Goal: Navigation & Orientation: Find specific page/section

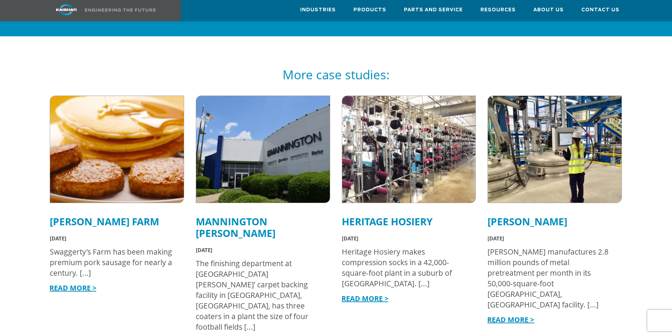
scroll to position [1235, 0]
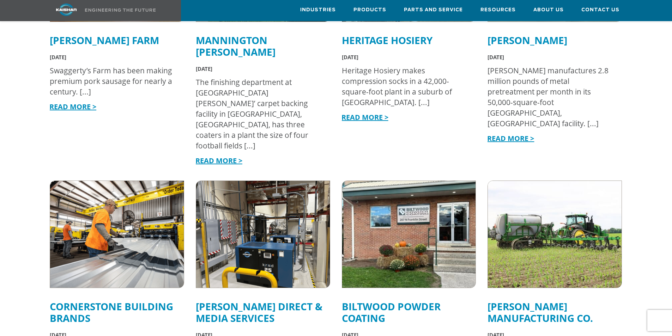
click at [217, 300] on link "[PERSON_NAME] Direct & Media Services" at bounding box center [259, 312] width 127 height 25
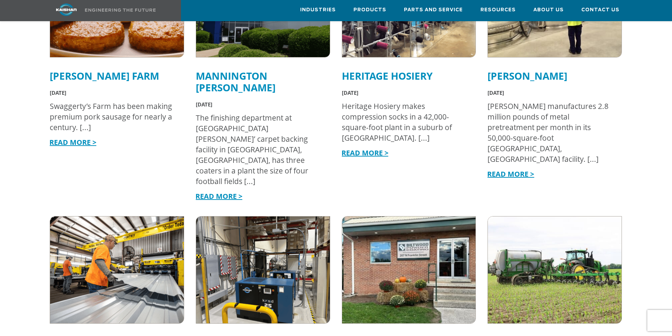
scroll to position [1200, 0]
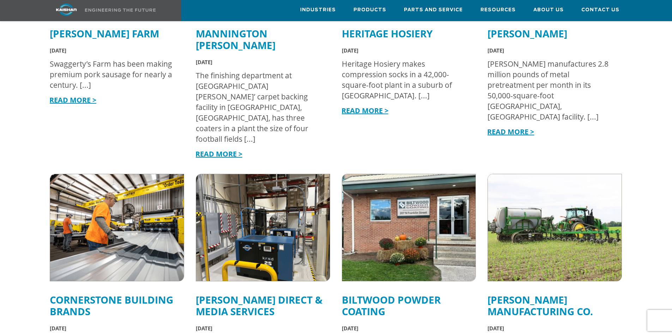
scroll to position [1376, 0]
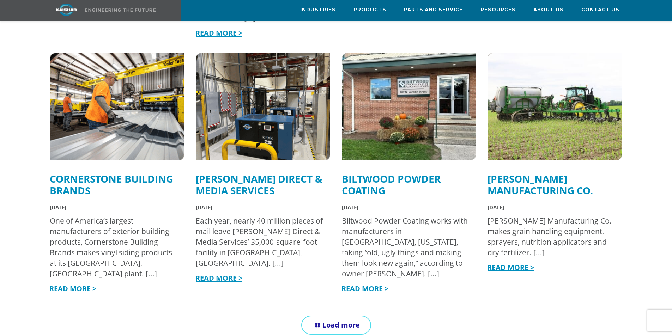
click at [318, 316] on link "Load more" at bounding box center [336, 325] width 70 height 19
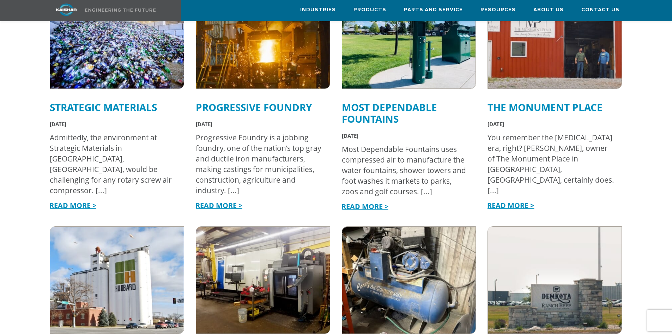
scroll to position [1623, 0]
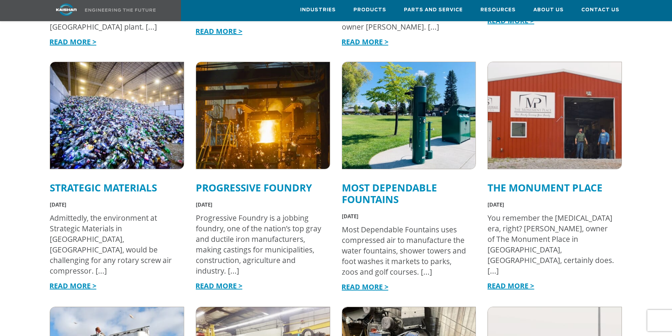
click at [364, 282] on link "READ MORE >" at bounding box center [365, 287] width 47 height 10
click at [540, 181] on link "The Monument Place" at bounding box center [545, 187] width 115 height 13
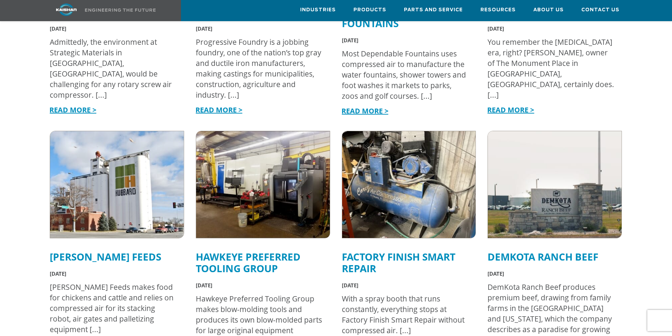
scroll to position [1799, 0]
click at [410, 250] on link "Factory Finish Smart Repair" at bounding box center [399, 262] width 114 height 25
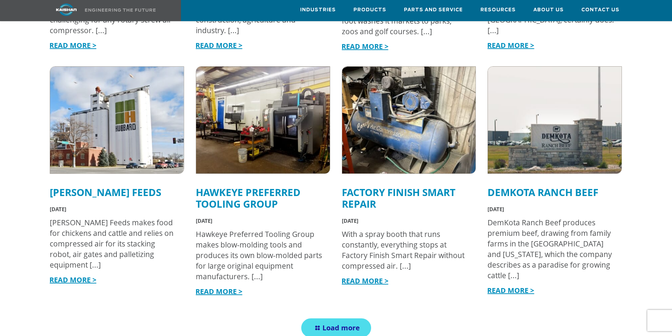
scroll to position [1976, 0]
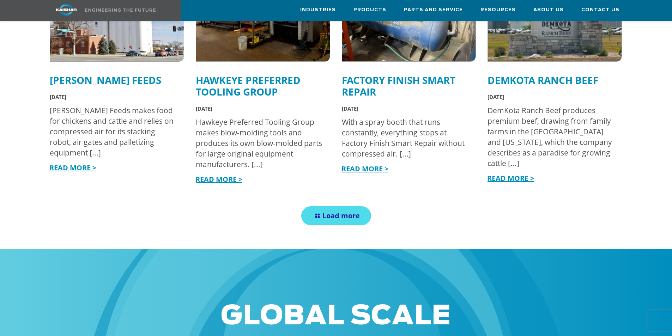
drag, startPoint x: 346, startPoint y: 163, endPoint x: 351, endPoint y: 163, distance: 4.6
click at [346, 211] on span "Load more" at bounding box center [340, 216] width 37 height 10
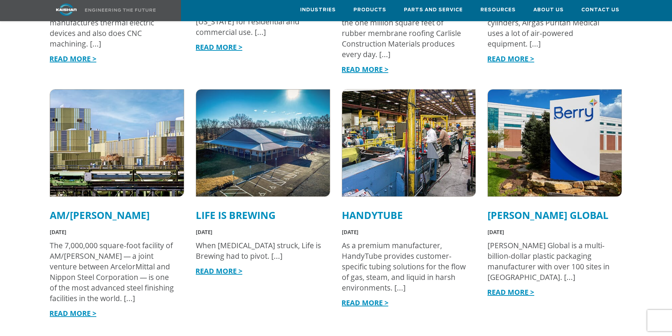
scroll to position [2329, 0]
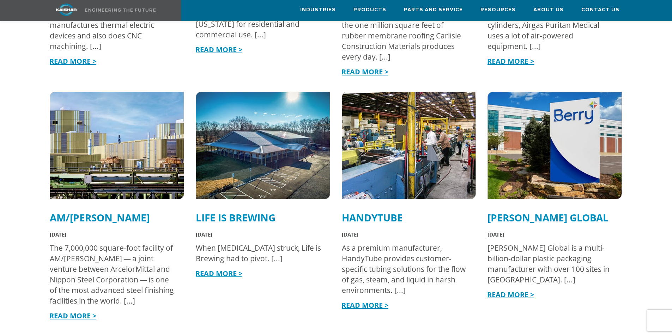
click at [247, 211] on link "Life Is Brewing" at bounding box center [236, 217] width 80 height 13
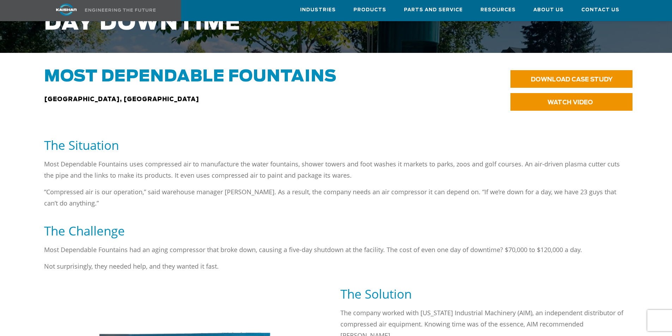
scroll to position [247, 0]
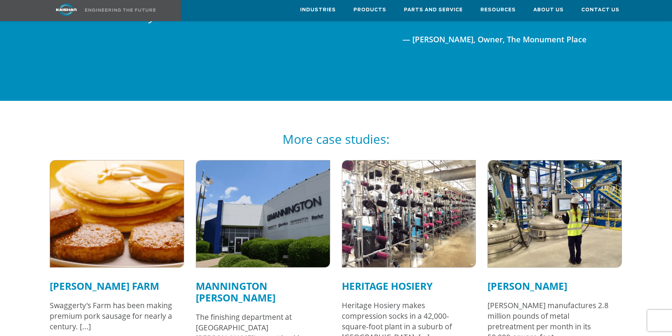
scroll to position [1059, 0]
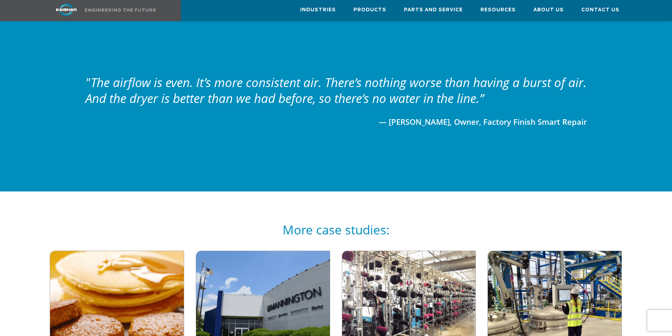
scroll to position [1200, 0]
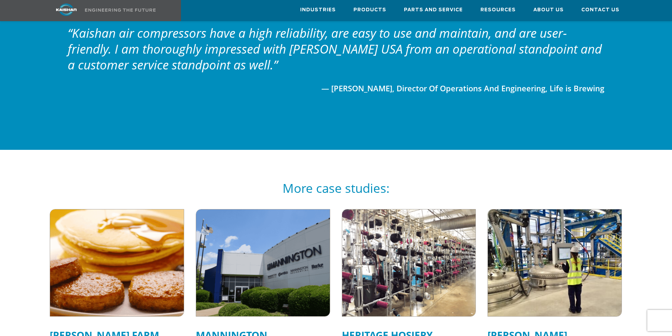
scroll to position [917, 0]
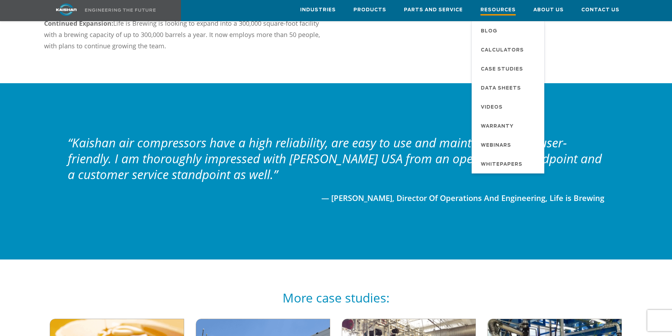
click at [495, 10] on span "Resources" at bounding box center [498, 11] width 35 height 10
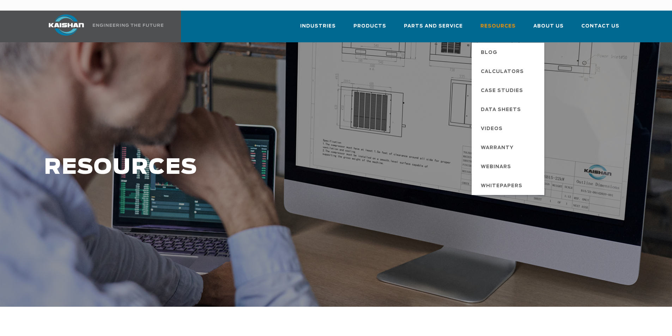
click at [491, 28] on link "Resources" at bounding box center [498, 29] width 35 height 24
click at [495, 47] on span "Blog" at bounding box center [489, 53] width 17 height 12
